Goal: Use online tool/utility: Utilize a website feature to perform a specific function

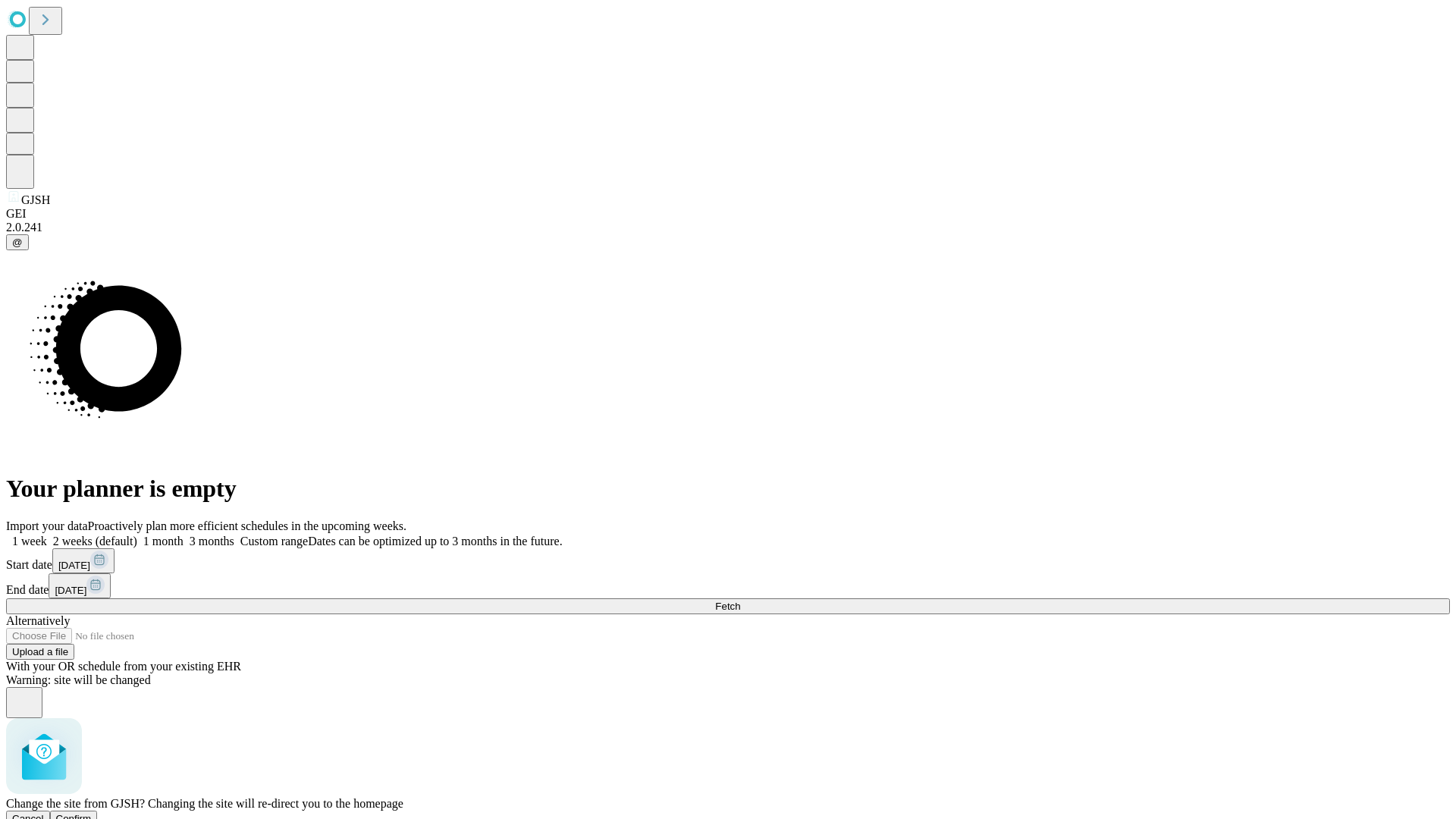
click at [92, 813] on span "Confirm" at bounding box center [73, 818] width 36 height 11
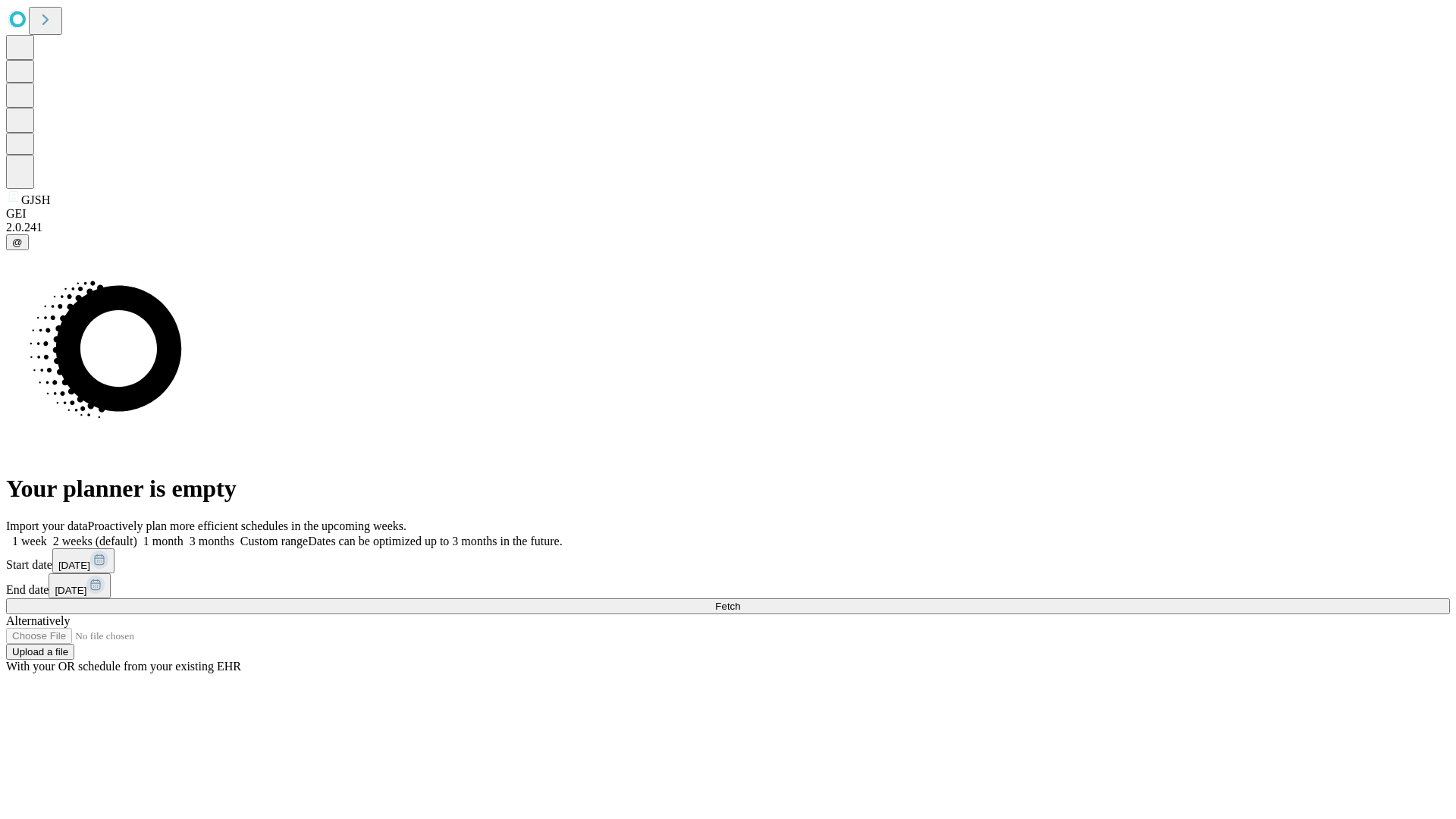
click at [183, 535] on label "1 month" at bounding box center [160, 541] width 46 height 13
click at [740, 600] on span "Fetch" at bounding box center [728, 605] width 25 height 11
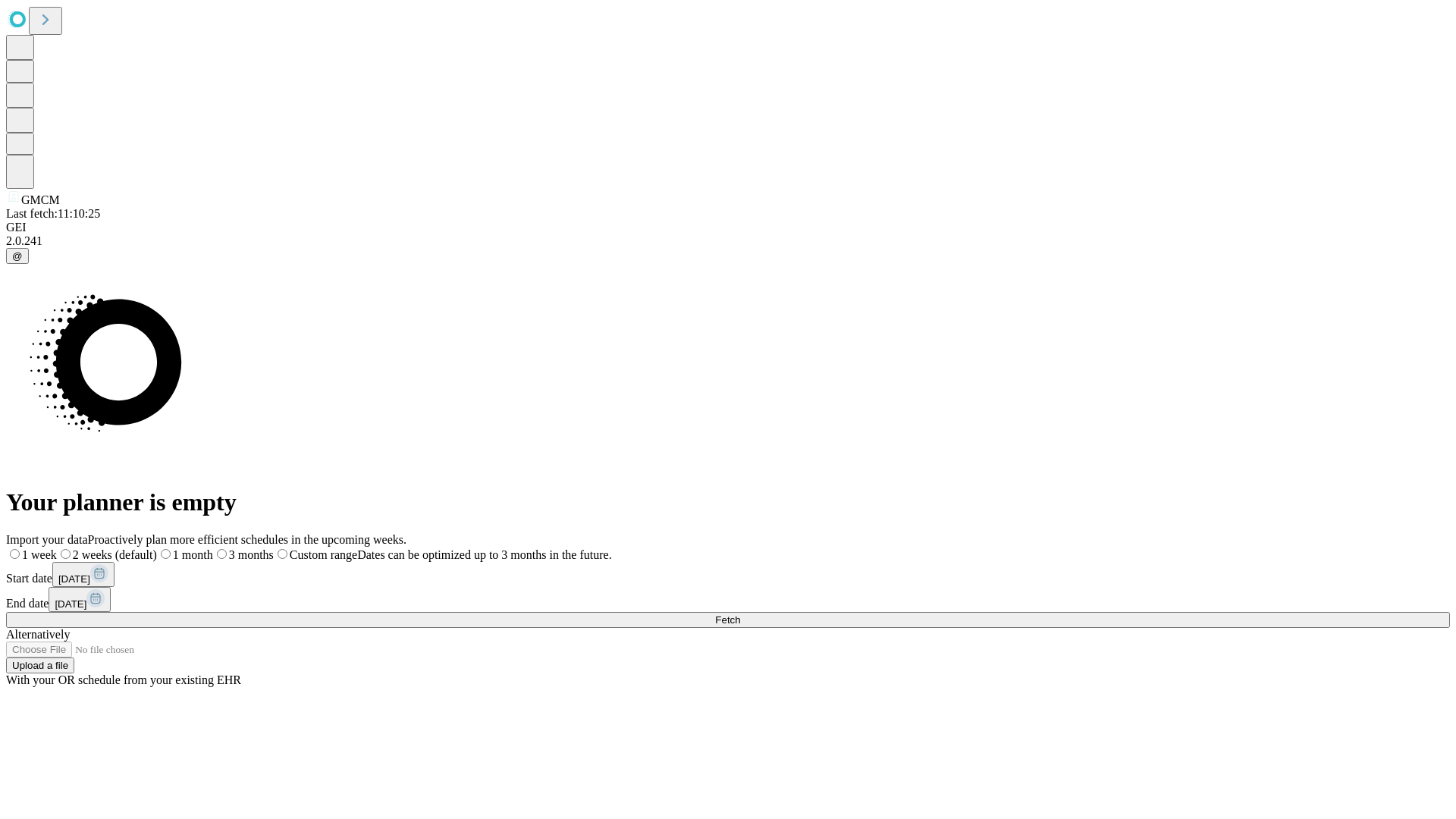
click at [213, 548] on label "1 month" at bounding box center [185, 554] width 56 height 13
click at [740, 614] on span "Fetch" at bounding box center [728, 619] width 25 height 11
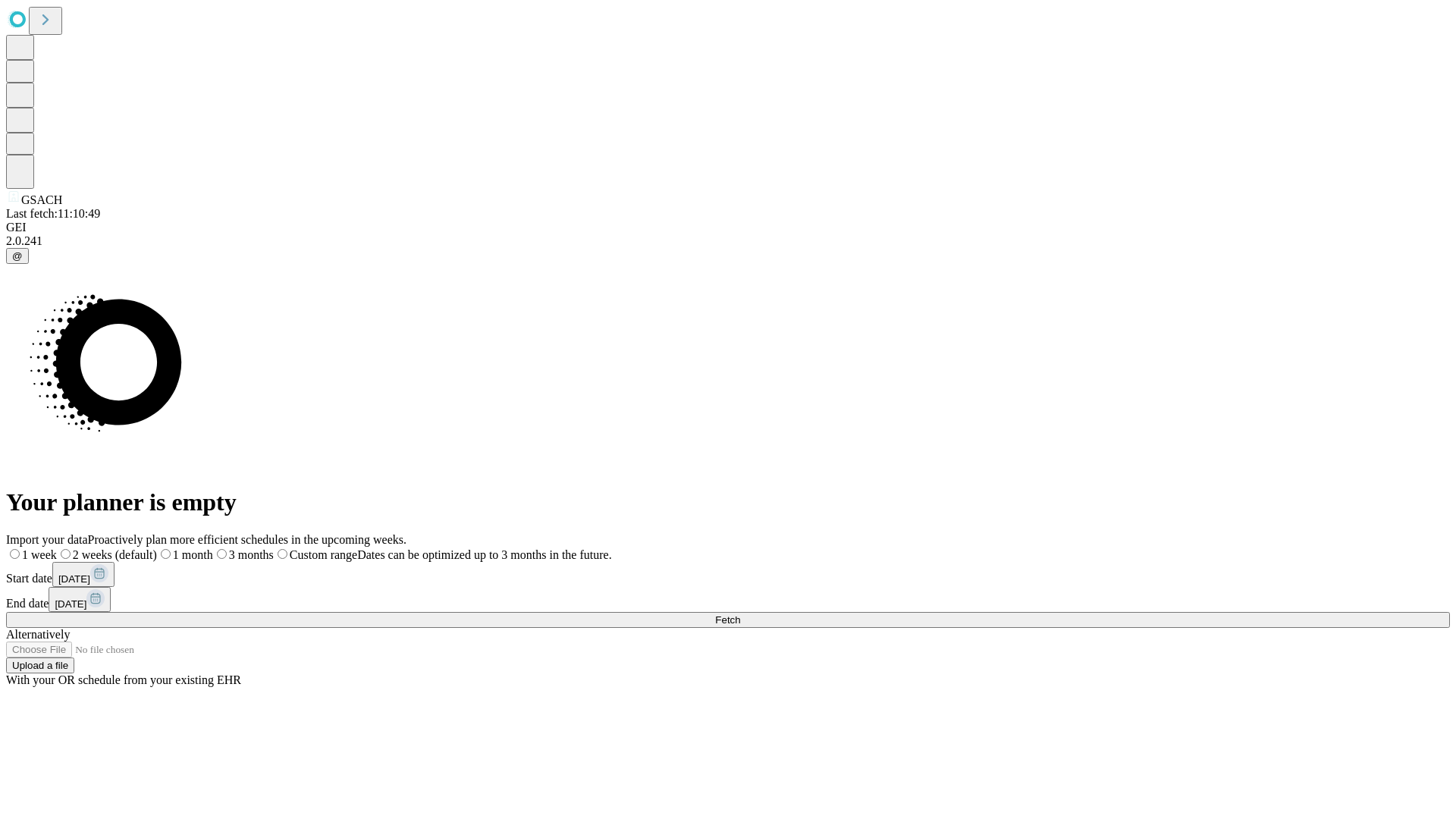
click at [213, 548] on label "1 month" at bounding box center [185, 554] width 56 height 13
click at [740, 614] on span "Fetch" at bounding box center [728, 619] width 25 height 11
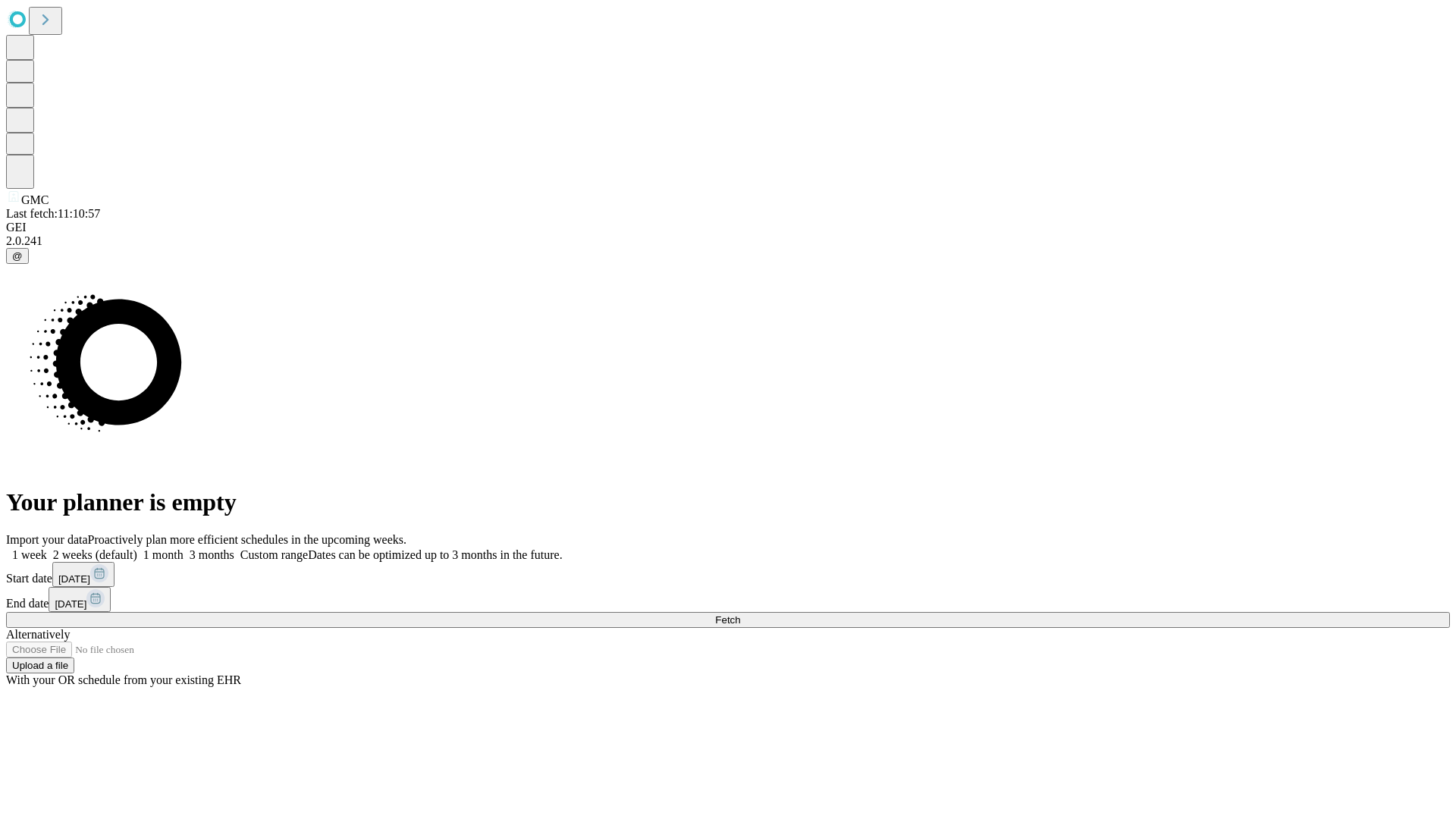
click at [183, 548] on label "1 month" at bounding box center [160, 554] width 46 height 13
click at [740, 614] on span "Fetch" at bounding box center [728, 619] width 25 height 11
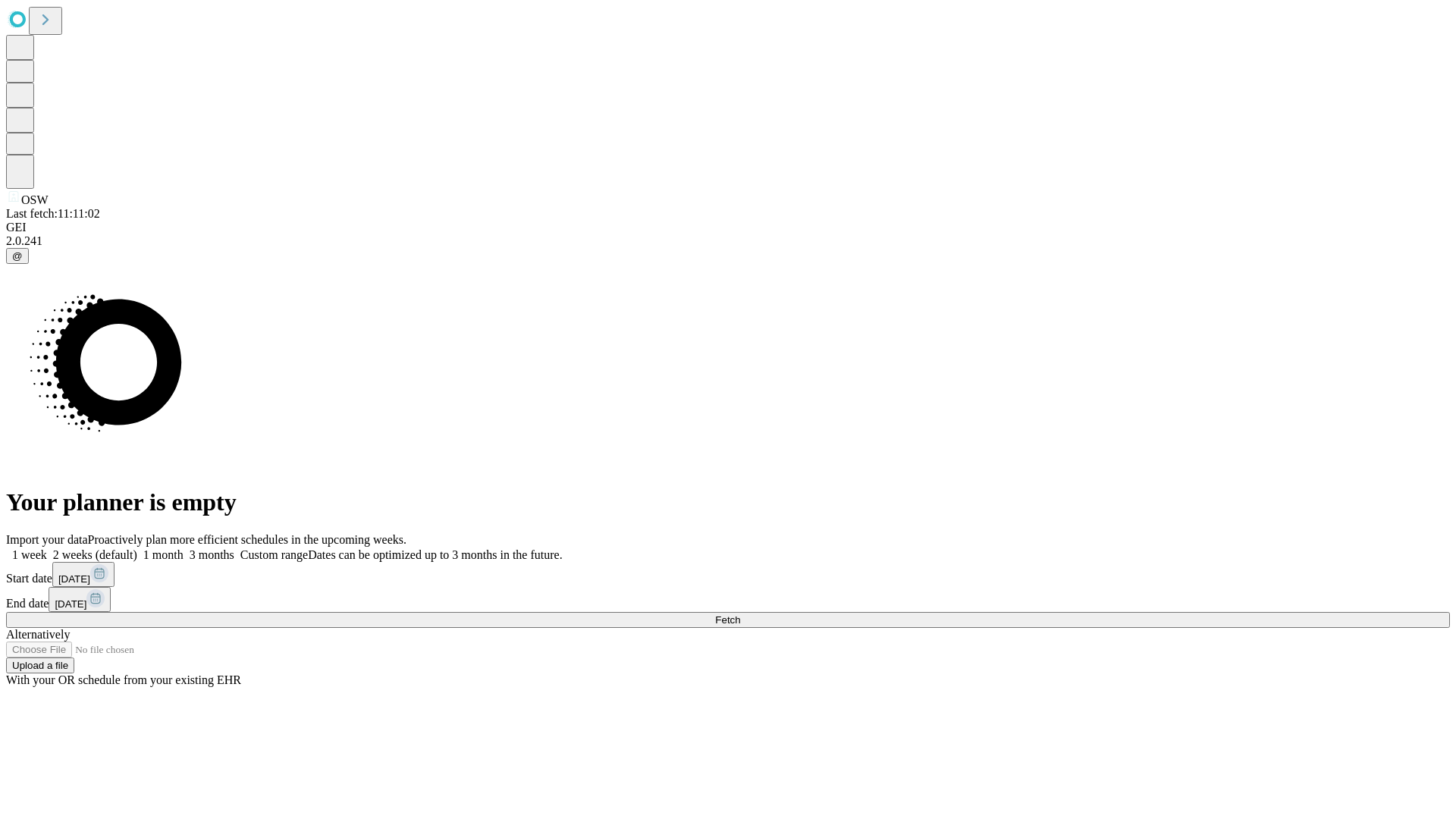
click at [183, 548] on label "1 month" at bounding box center [160, 554] width 46 height 13
click at [740, 614] on span "Fetch" at bounding box center [728, 619] width 25 height 11
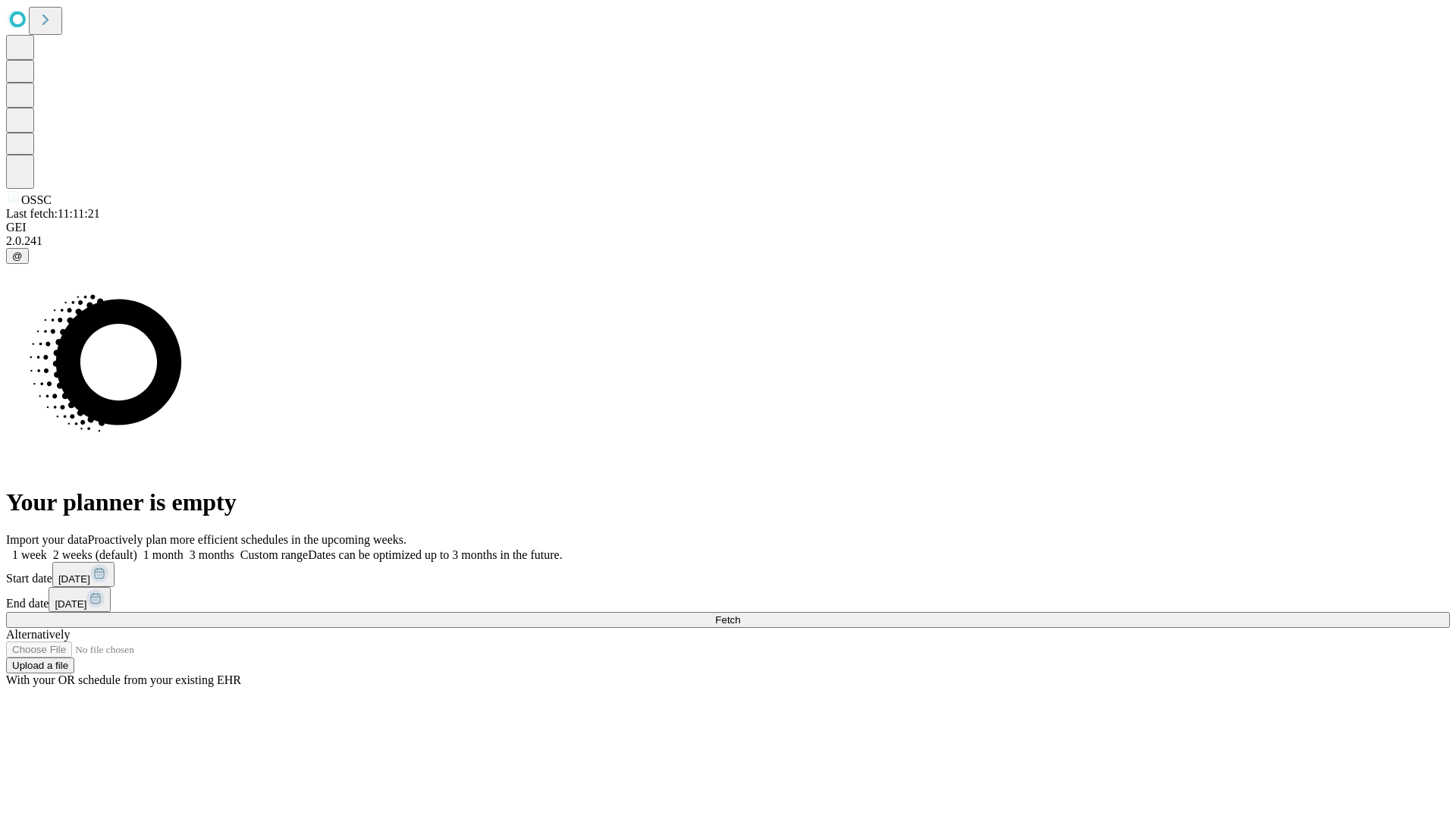
click at [740, 614] on span "Fetch" at bounding box center [728, 619] width 25 height 11
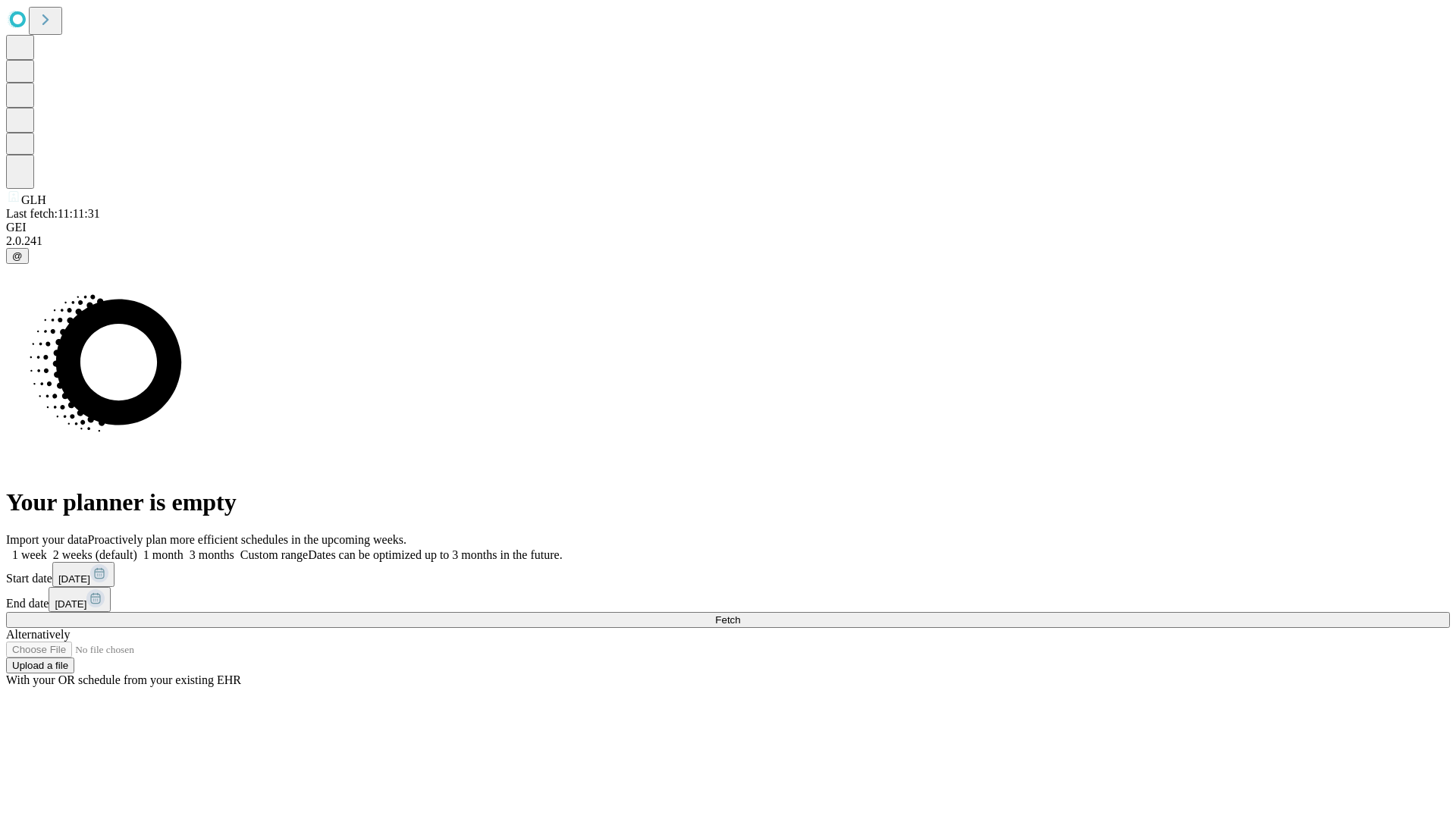
click at [183, 548] on label "1 month" at bounding box center [160, 554] width 46 height 13
click at [740, 614] on span "Fetch" at bounding box center [728, 619] width 25 height 11
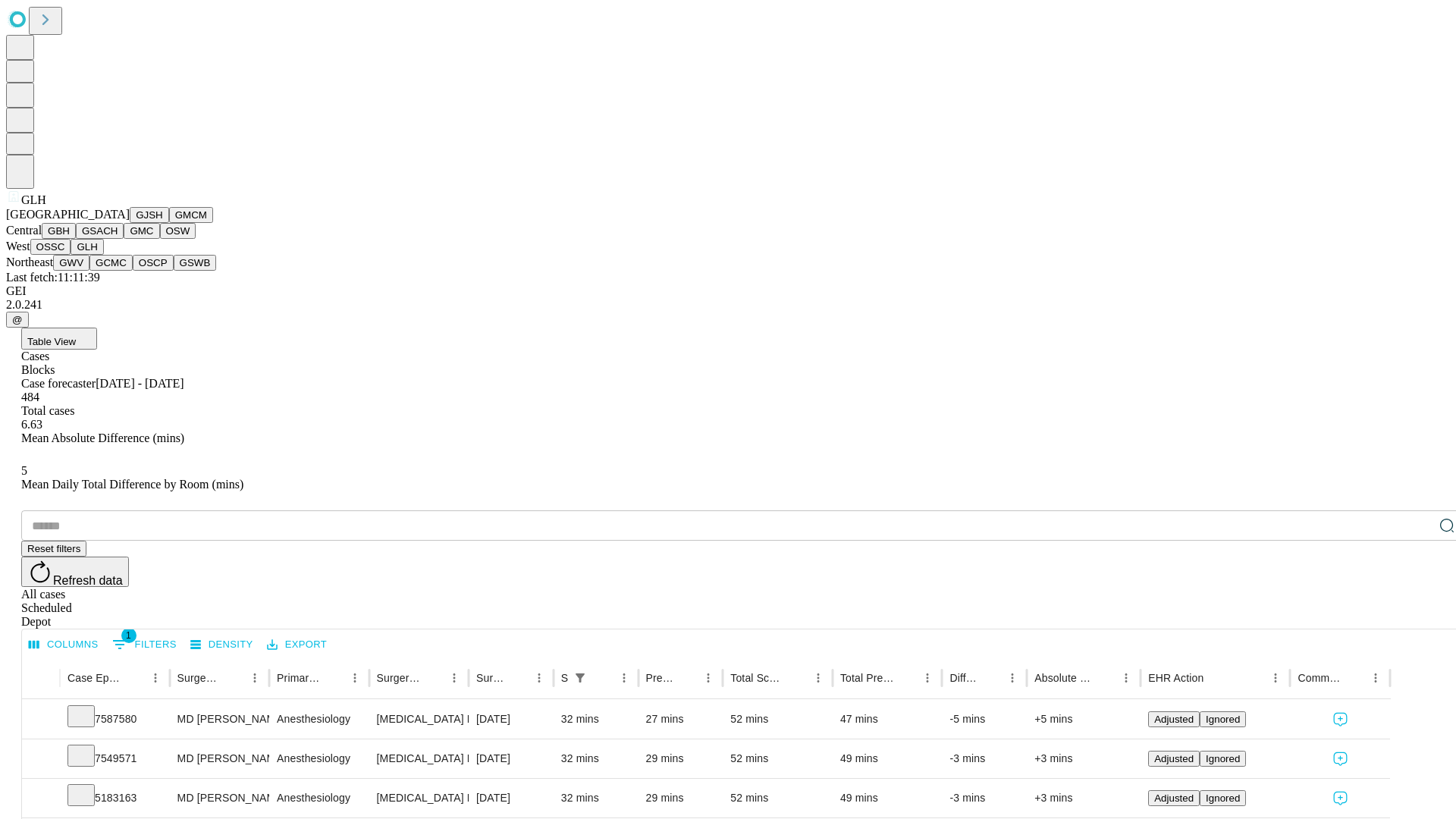
click at [90, 270] on button "GWV" at bounding box center [72, 263] width 37 height 16
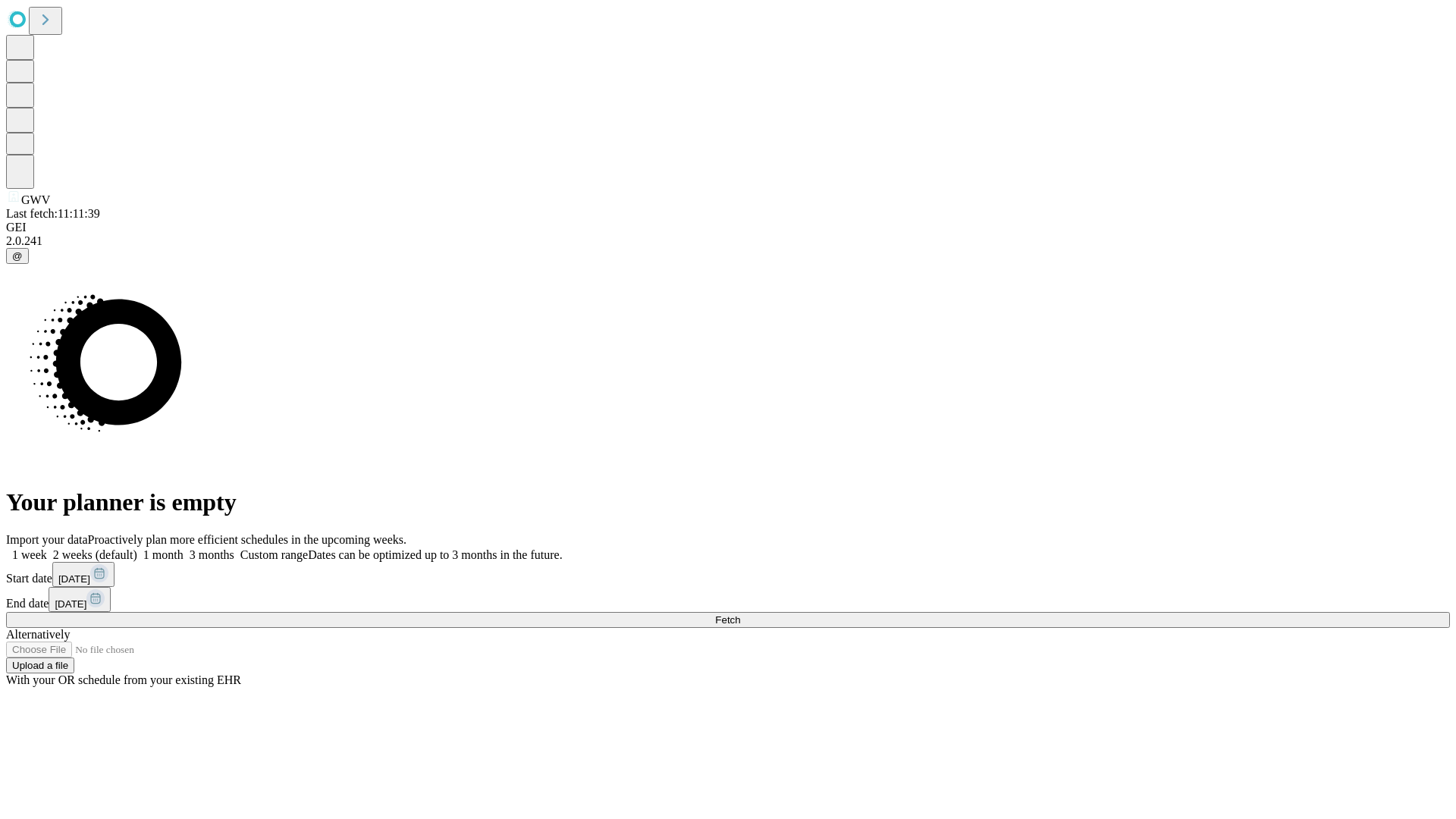
click at [183, 548] on label "1 month" at bounding box center [160, 554] width 46 height 13
click at [740, 614] on span "Fetch" at bounding box center [728, 619] width 25 height 11
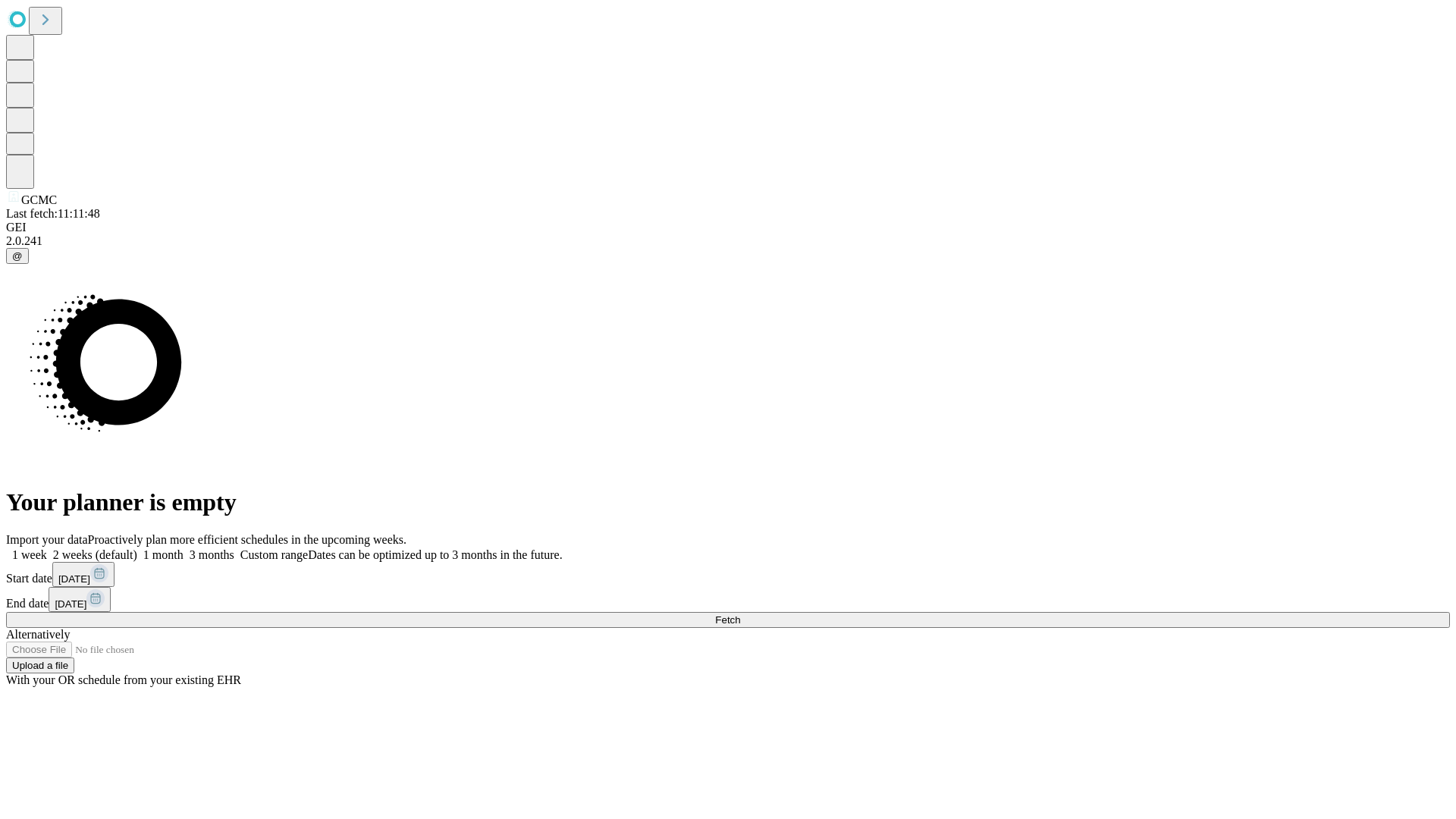
click at [183, 548] on label "1 month" at bounding box center [160, 554] width 46 height 13
click at [740, 614] on span "Fetch" at bounding box center [728, 619] width 25 height 11
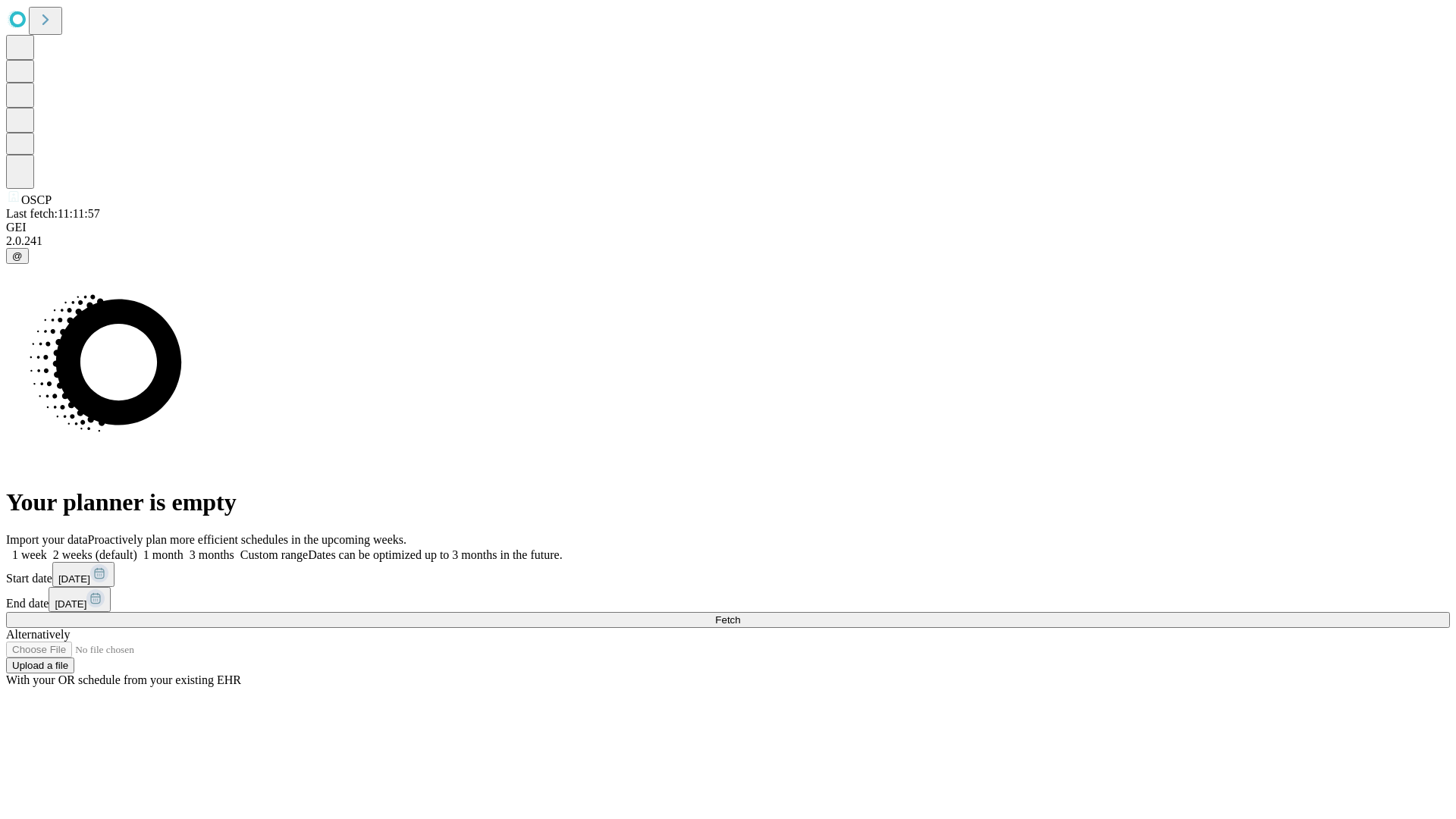
click at [183, 548] on label "1 month" at bounding box center [160, 554] width 46 height 13
click at [740, 614] on span "Fetch" at bounding box center [728, 619] width 25 height 11
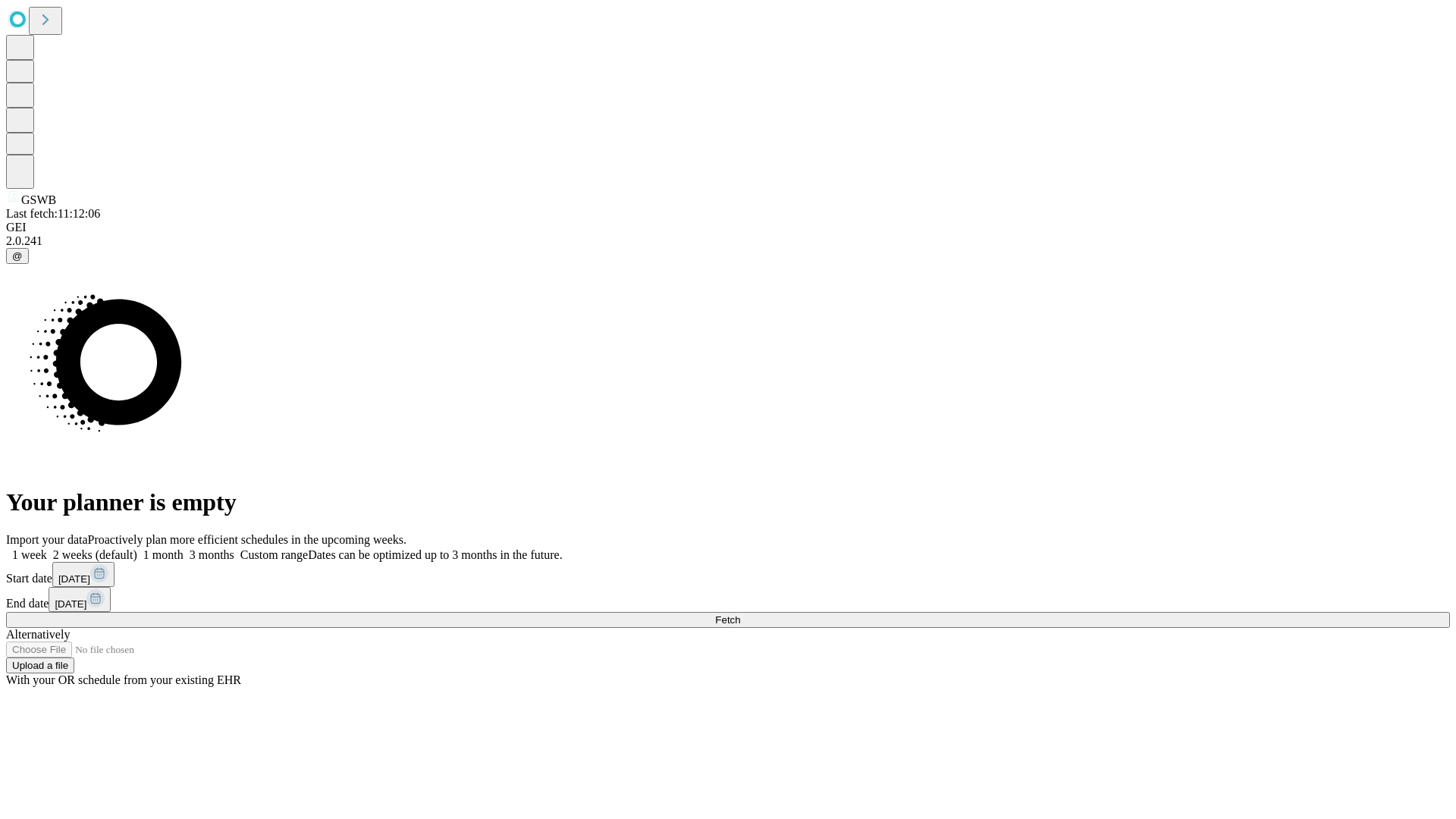
click at [740, 614] on span "Fetch" at bounding box center [728, 619] width 25 height 11
